Goal: Information Seeking & Learning: Learn about a topic

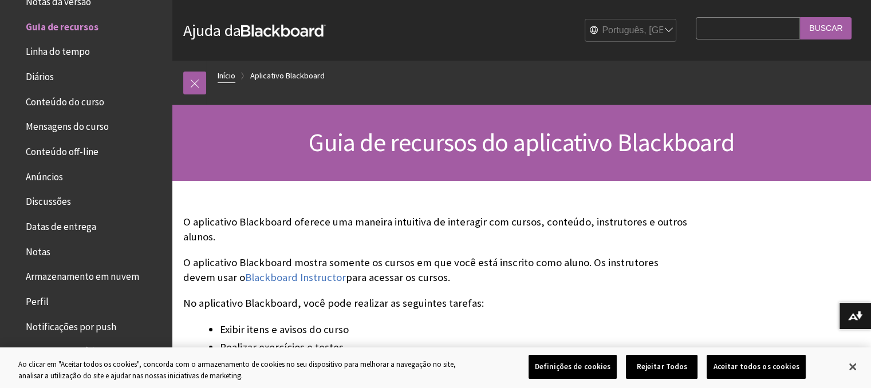
click at [223, 76] on link "Início" at bounding box center [227, 76] width 18 height 14
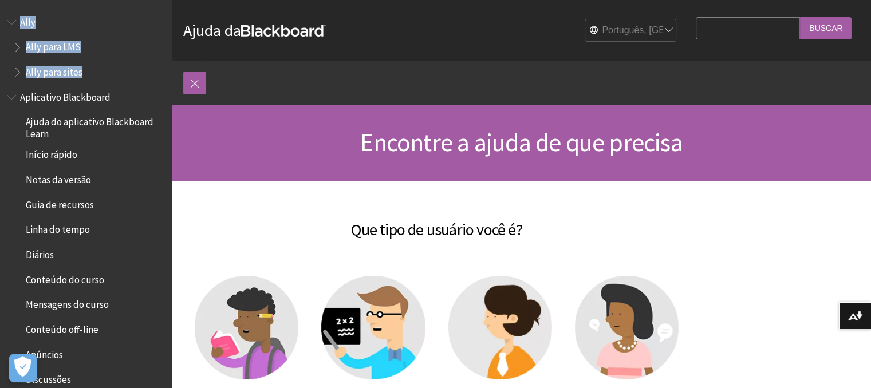
click at [172, 69] on div "Trilha de navegação Início Todos os produtos Ally Ally para LMS Ally para sites…" at bounding box center [521, 83] width 699 height 44
